Goal: Information Seeking & Learning: Find specific page/section

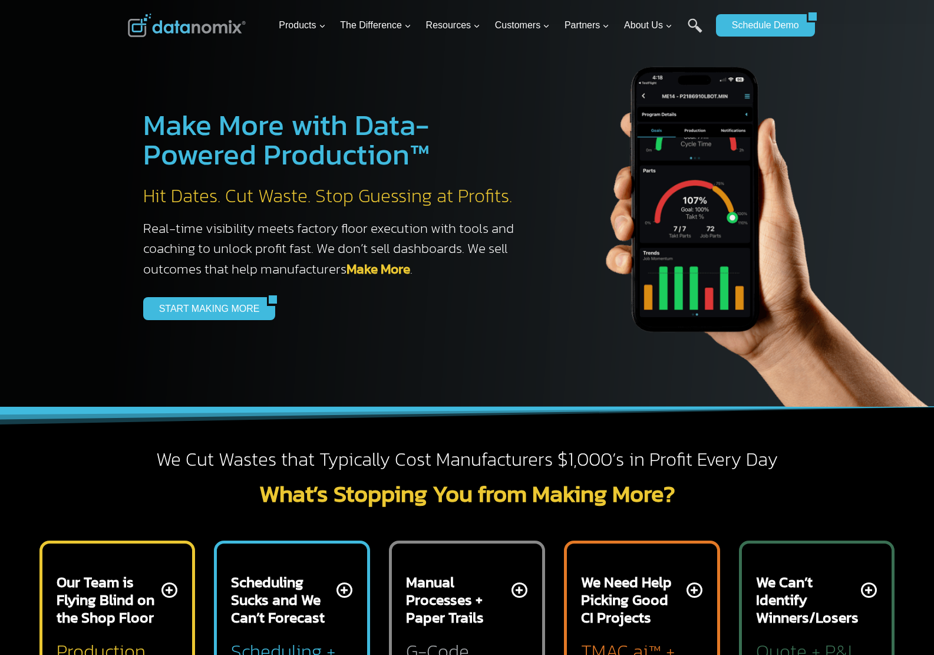
click at [192, 31] on img at bounding box center [187, 26] width 118 height 24
click at [696, 25] on link "Search" at bounding box center [695, 31] width 15 height 27
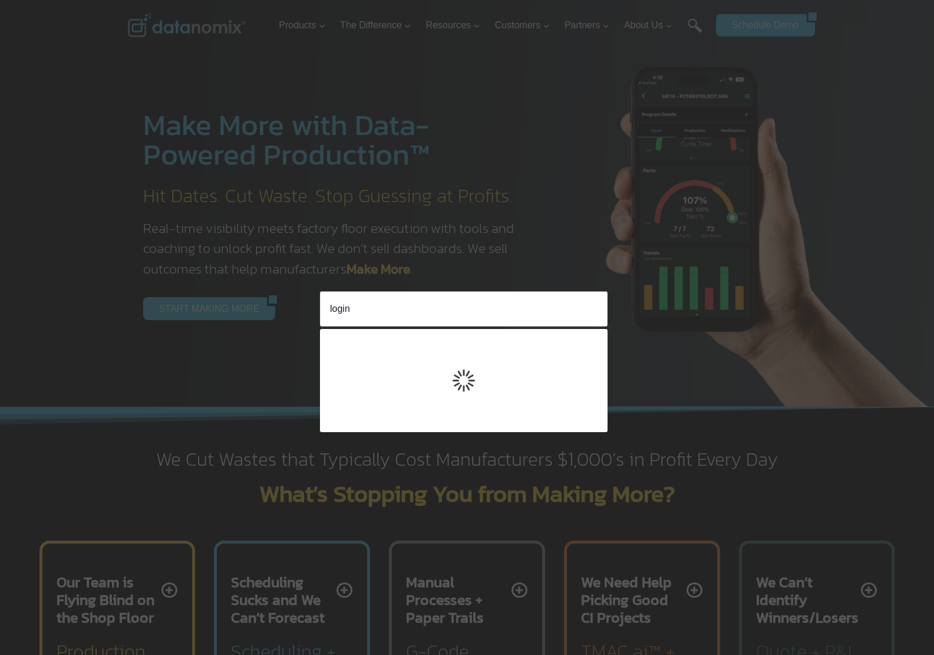
type input "login"
click input "Search" at bounding box center [0, 0] width 0 height 0
